Goal: Check status: Check status

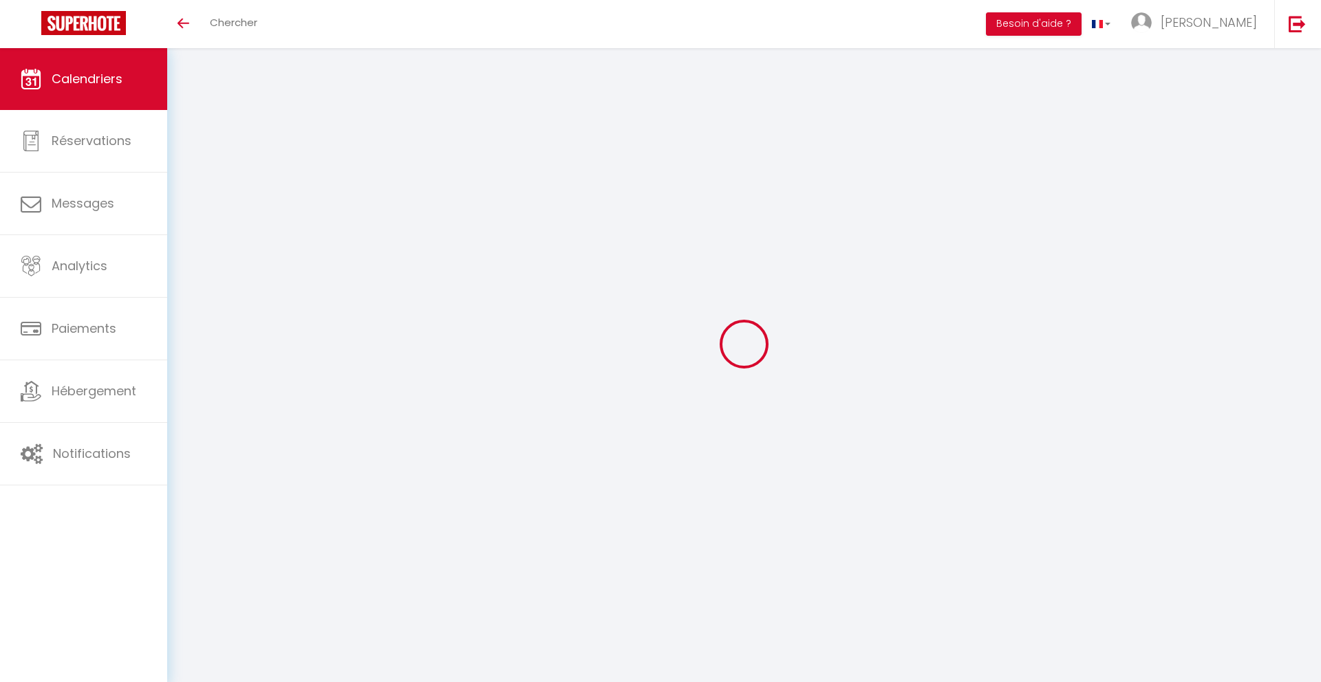
select select
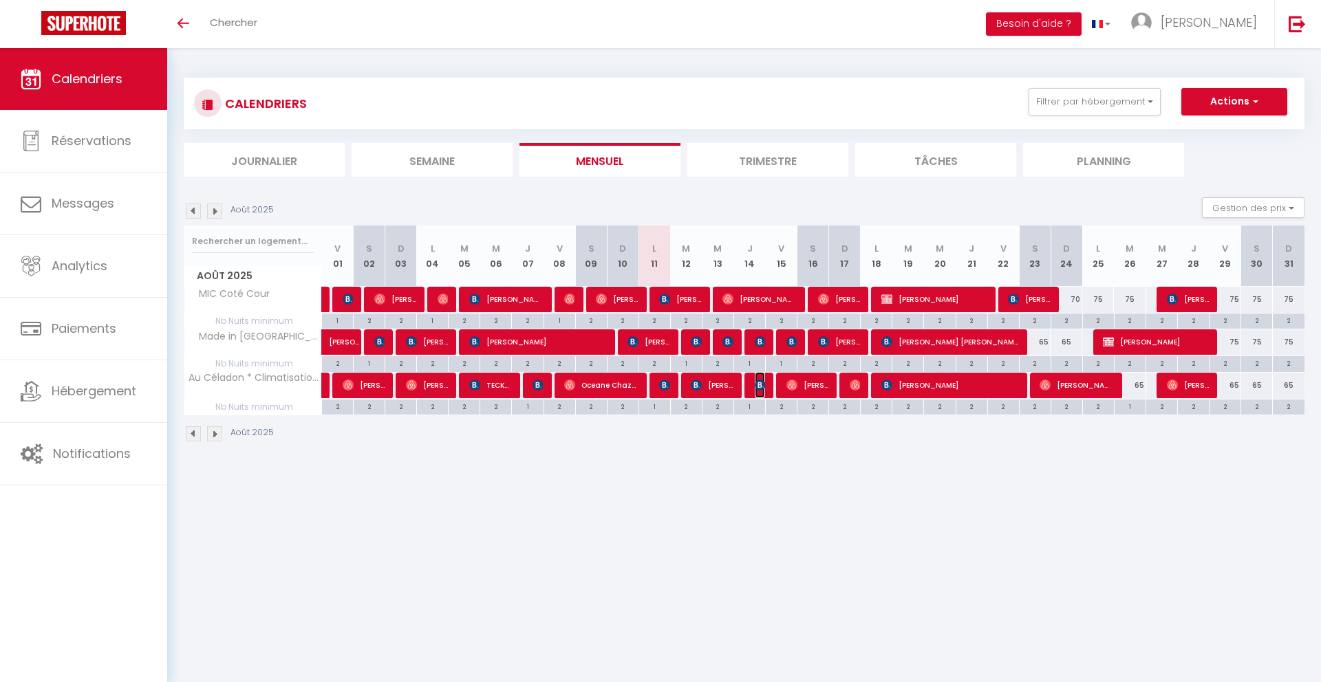
click at [757, 388] on img at bounding box center [760, 385] width 11 height 11
select select "OK"
select select "KO"
select select "0"
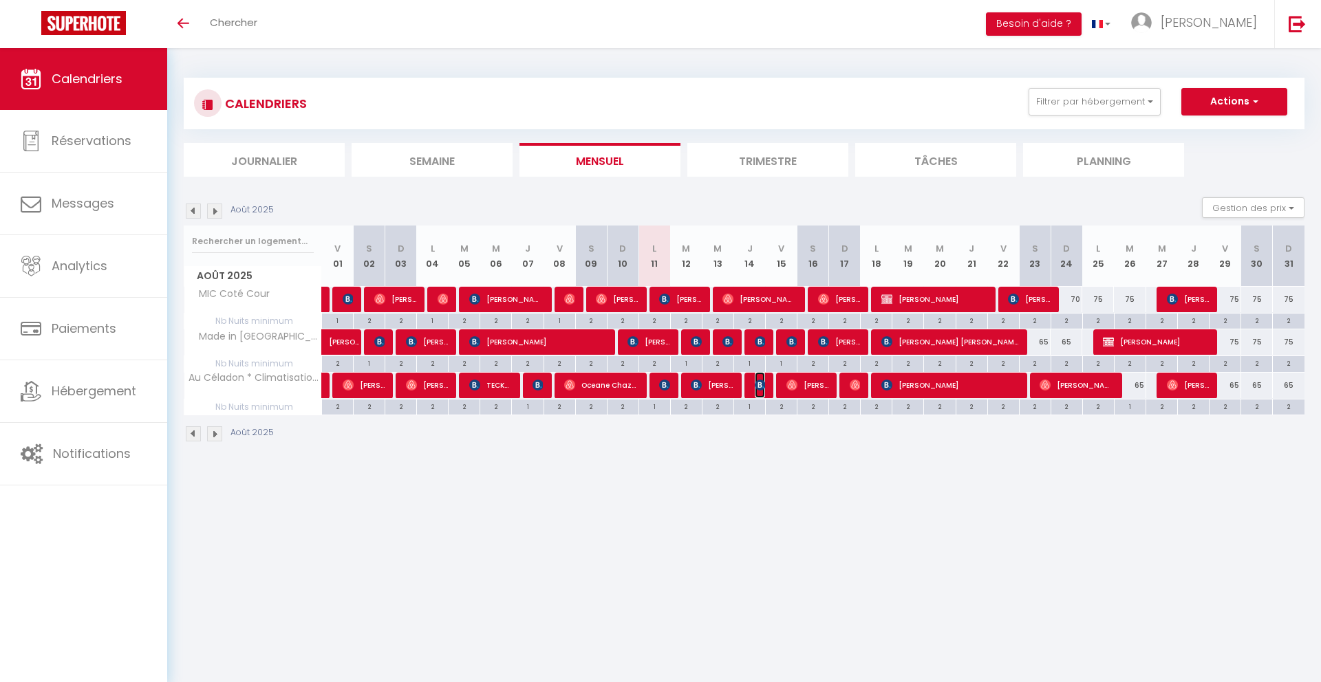
select select "1"
select select
